Goal: Information Seeking & Learning: Learn about a topic

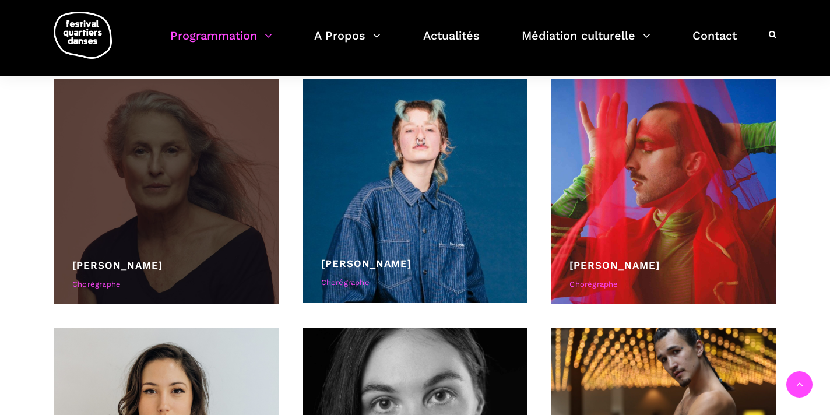
click at [198, 172] on div at bounding box center [167, 192] width 226 height 226
click at [110, 287] on div "Chorégraphe" at bounding box center [166, 285] width 188 height 12
click at [273, 218] on div at bounding box center [167, 192] width 226 height 226
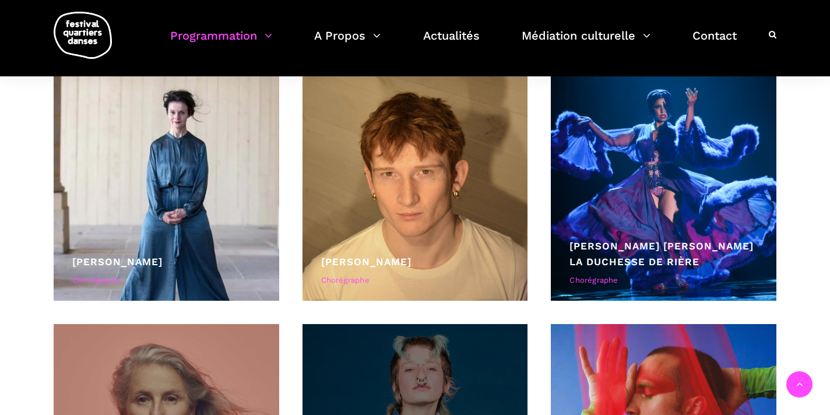
scroll to position [1781, 0]
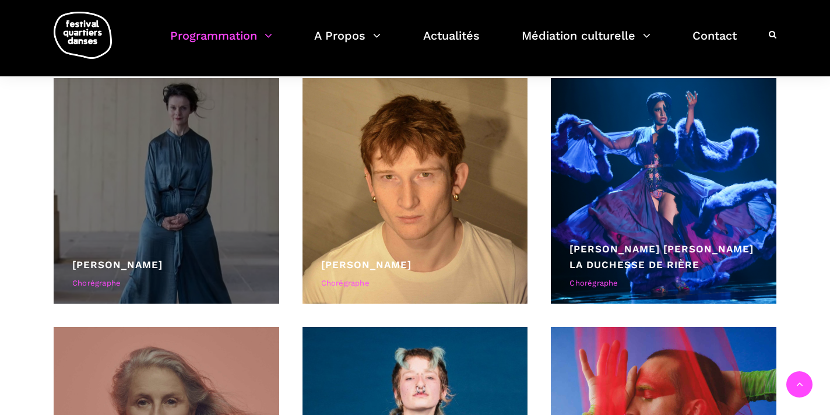
click at [192, 242] on div at bounding box center [167, 191] width 226 height 226
click at [95, 282] on div "Chorégraphe" at bounding box center [166, 283] width 188 height 12
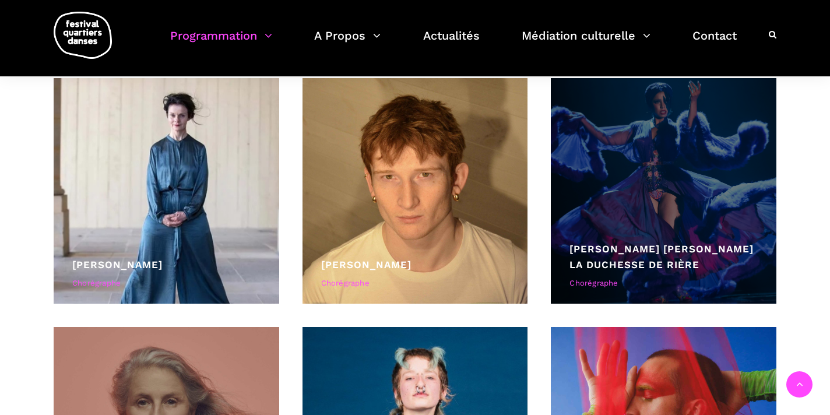
click at [596, 277] on div "Chorégraphe" at bounding box center [663, 283] width 188 height 12
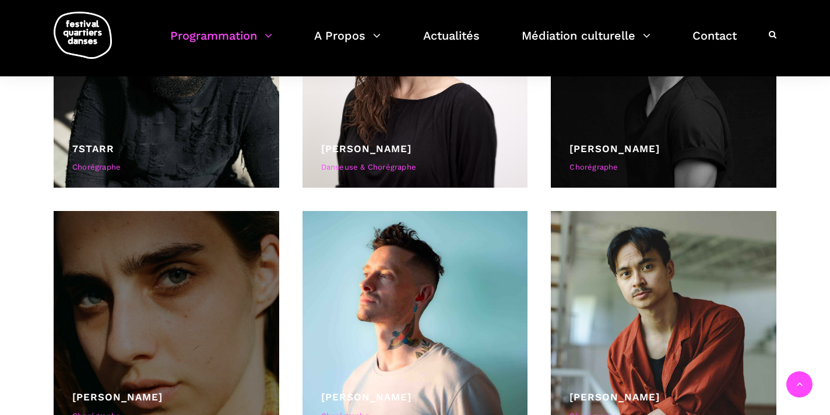
scroll to position [357, 0]
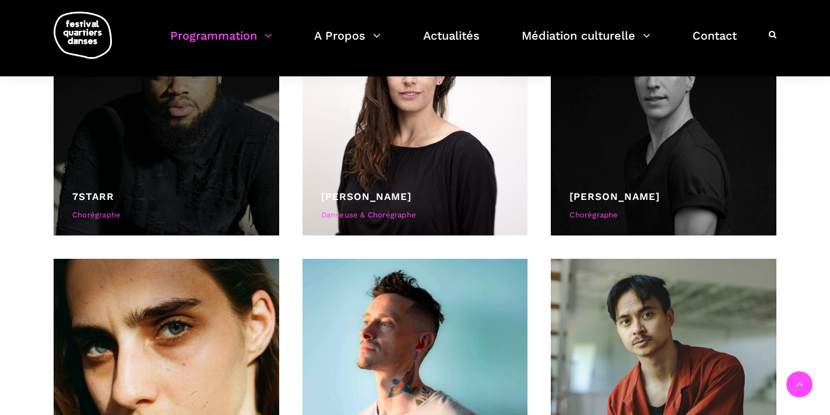
click at [94, 213] on div "Chorégraphe" at bounding box center [166, 215] width 188 height 12
click at [94, 195] on link "7starr" at bounding box center [93, 197] width 42 height 12
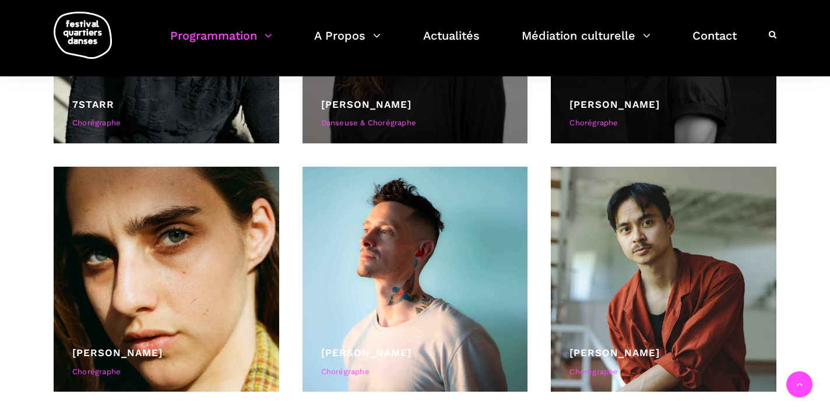
scroll to position [450, 0]
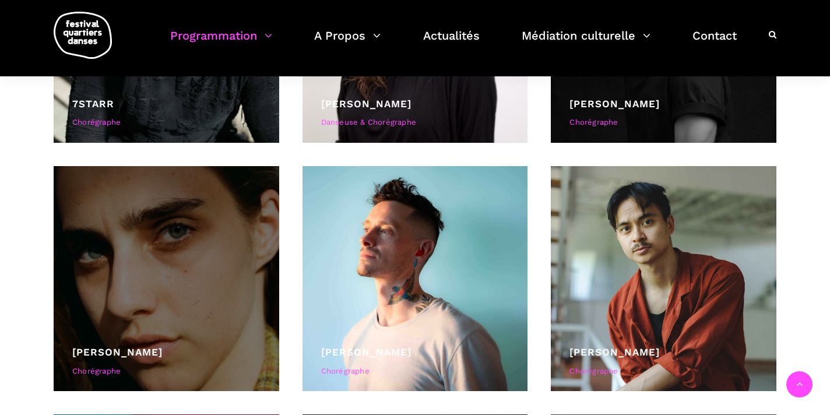
click at [163, 352] on link "Béatrice Larrivée" at bounding box center [117, 352] width 90 height 12
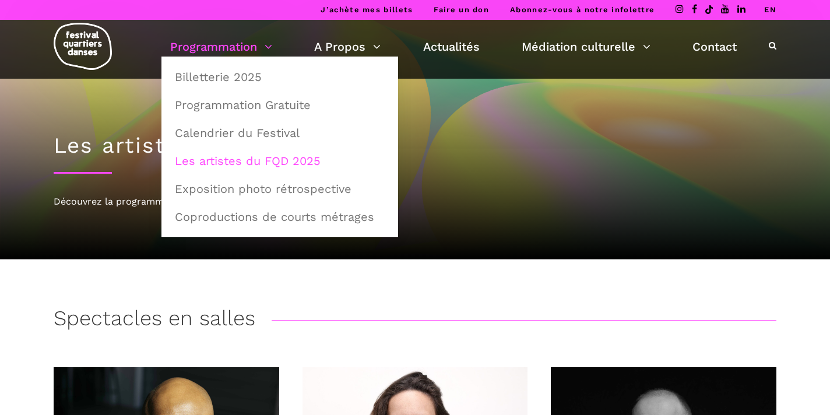
scroll to position [0, 0]
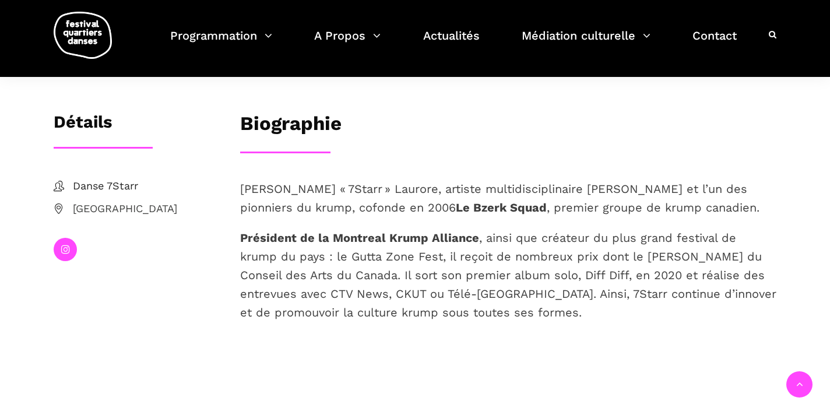
scroll to position [185, 0]
